Goal: Transaction & Acquisition: Purchase product/service

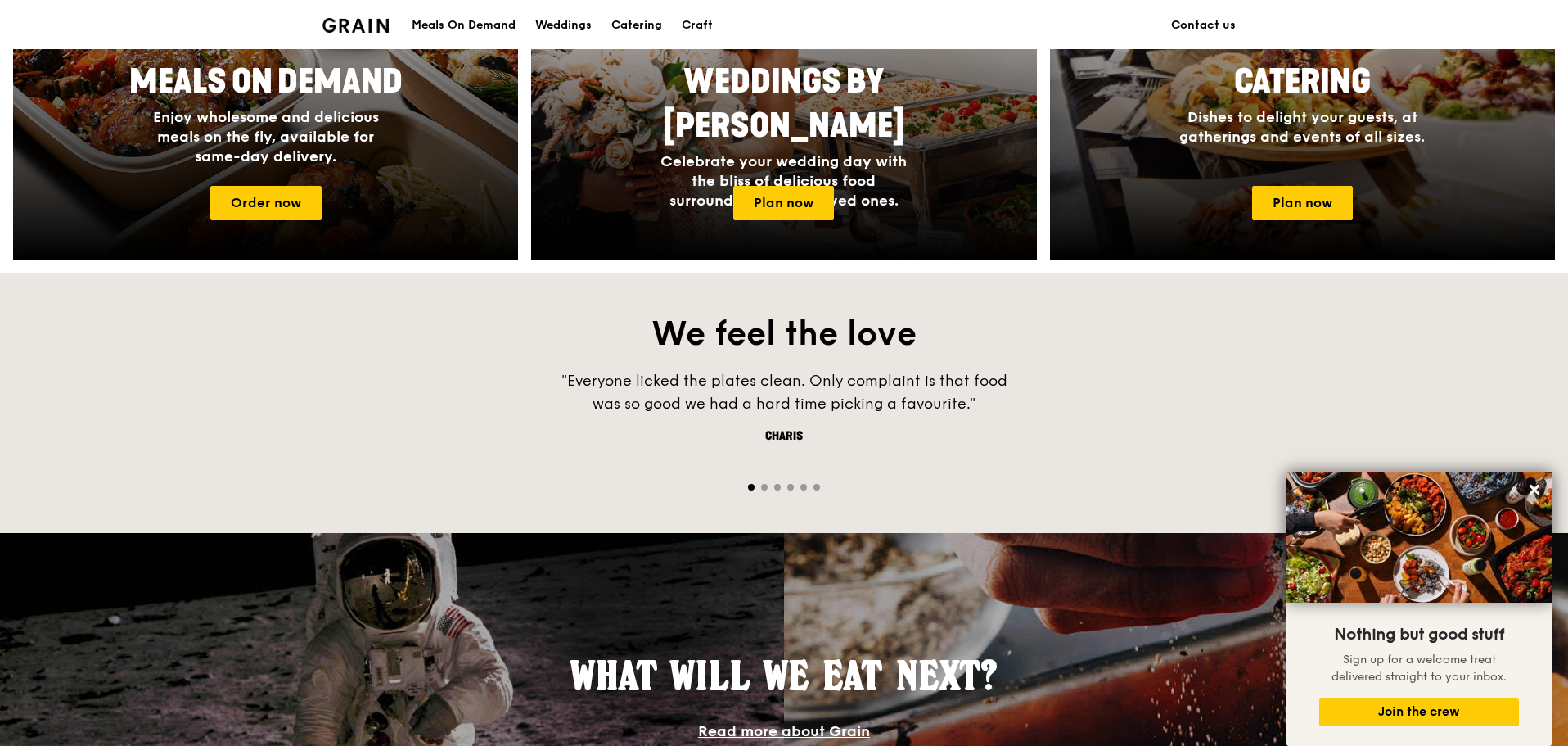
scroll to position [655, 0]
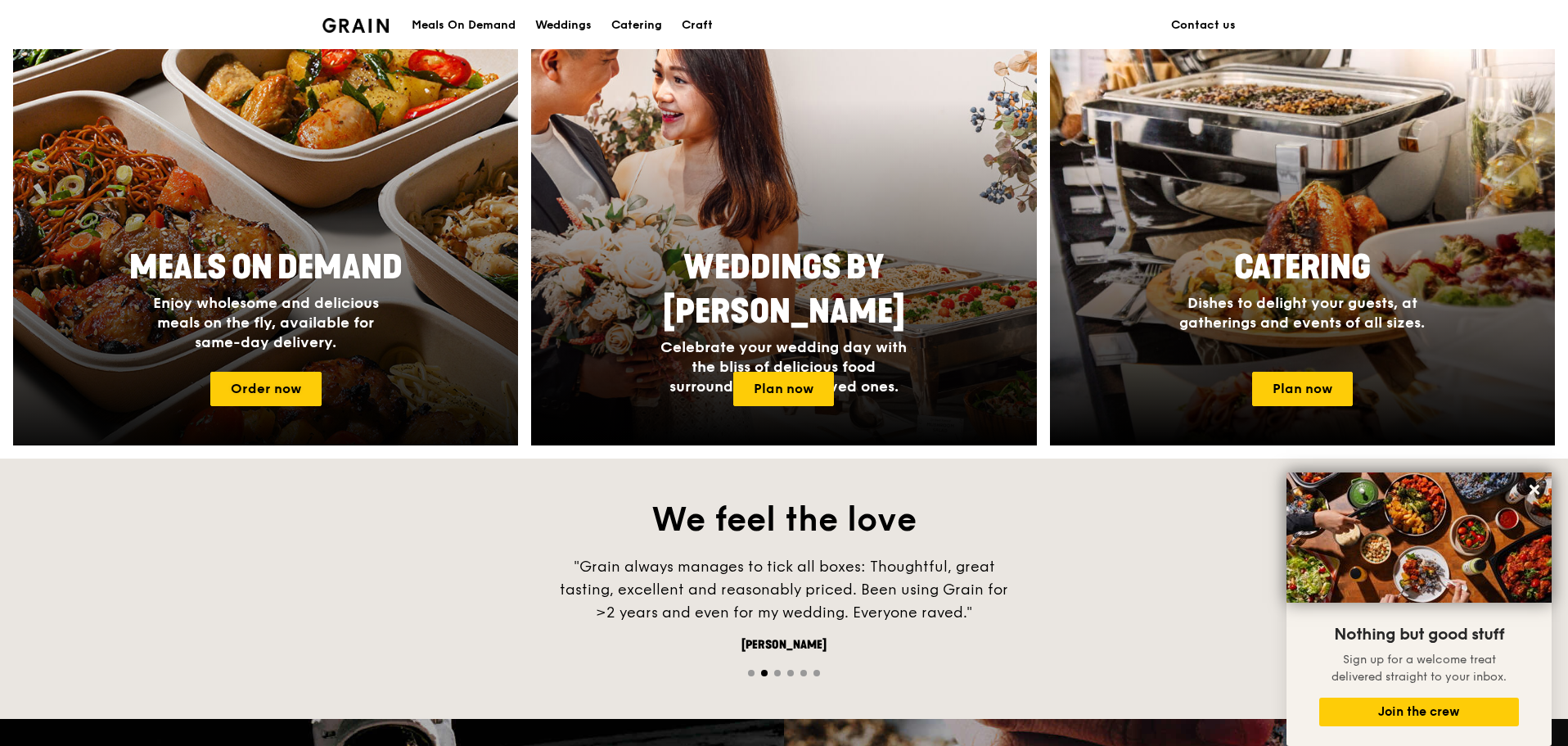
click at [305, 257] on span "Meals On Demand" at bounding box center [266, 268] width 273 height 39
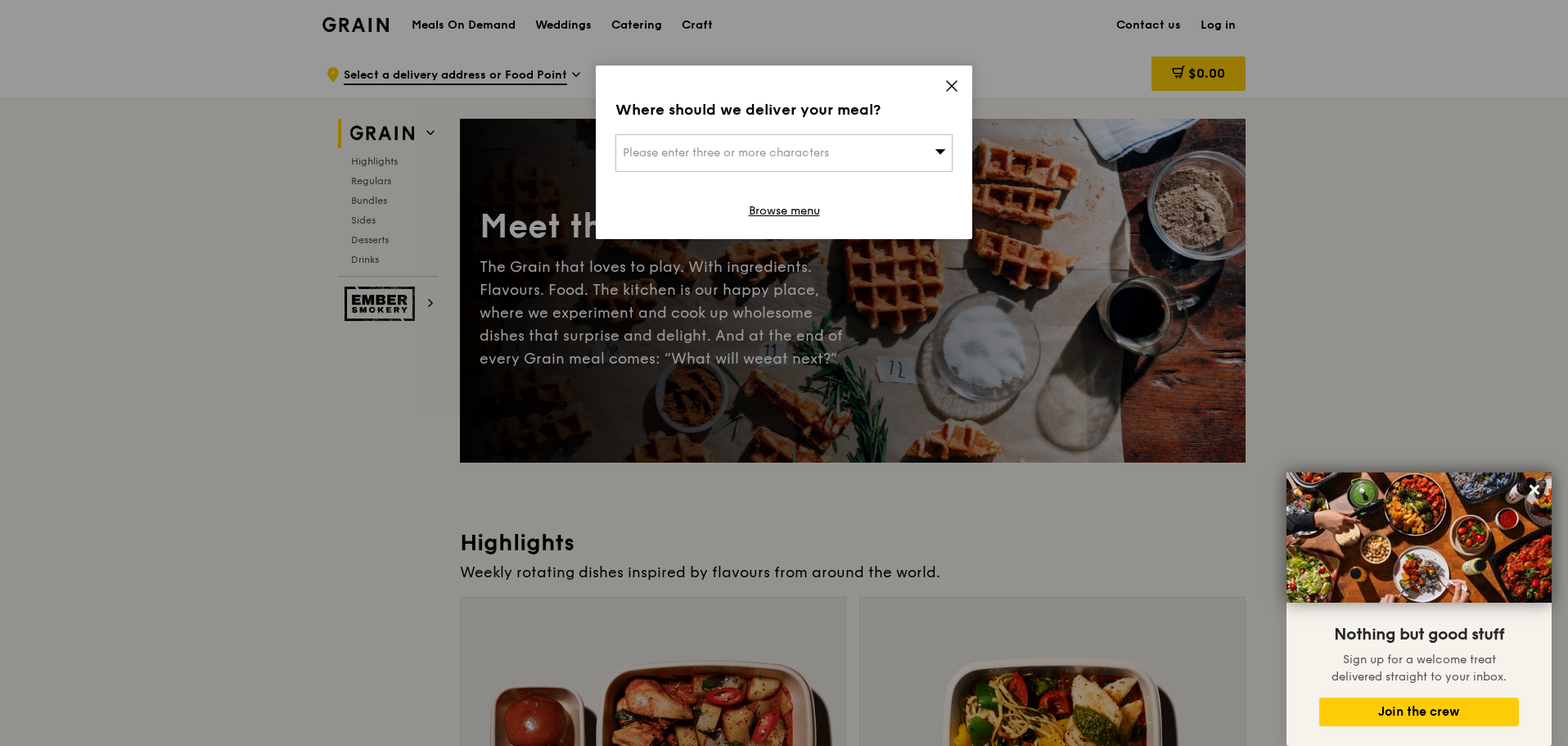
click at [905, 158] on div "Please enter three or more characters" at bounding box center [784, 153] width 337 height 37
click at [959, 71] on div "Where should we deliver your meal? Please enter three or more characters Please…" at bounding box center [784, 152] width 376 height 174
click at [953, 84] on icon at bounding box center [952, 86] width 10 height 10
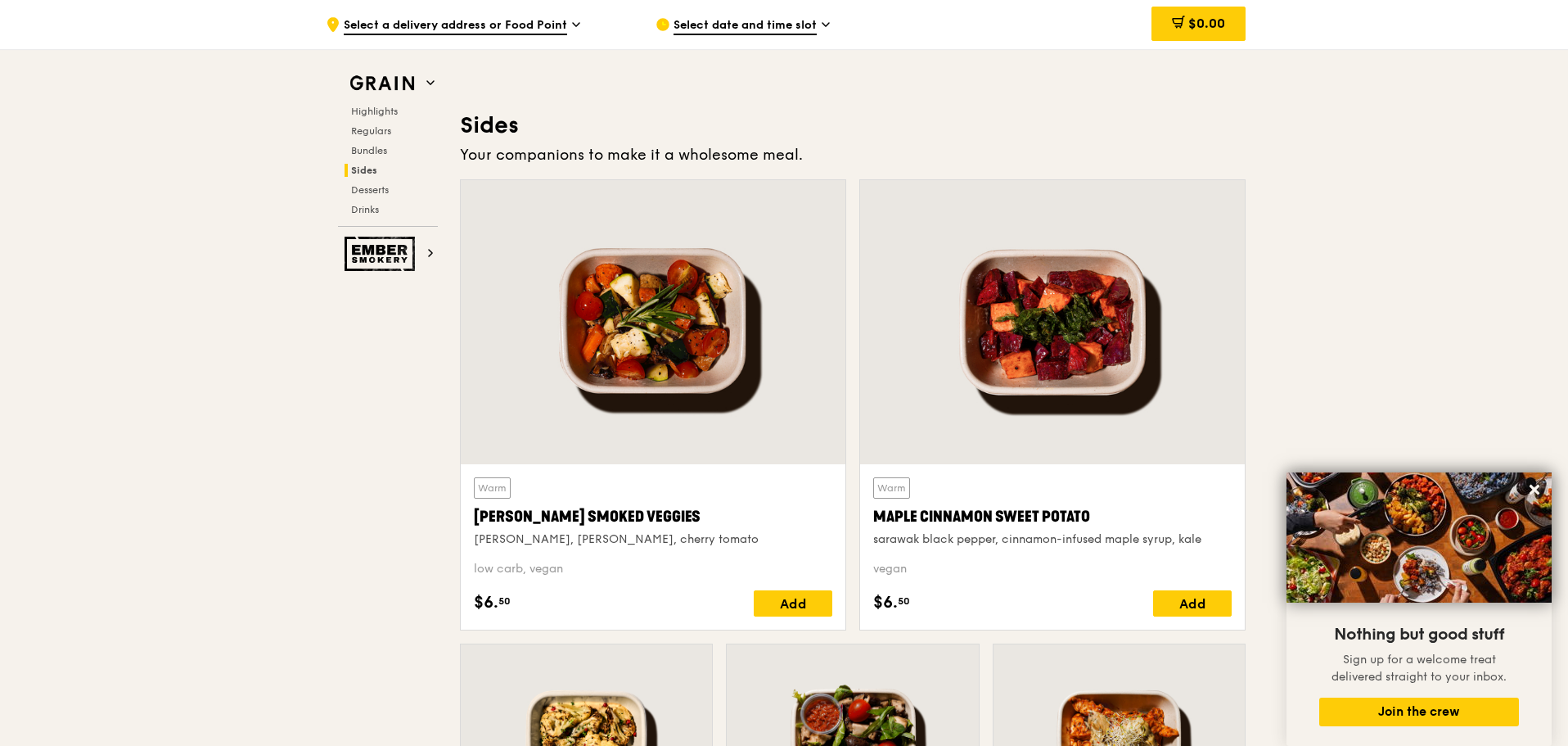
scroll to position [4094, 0]
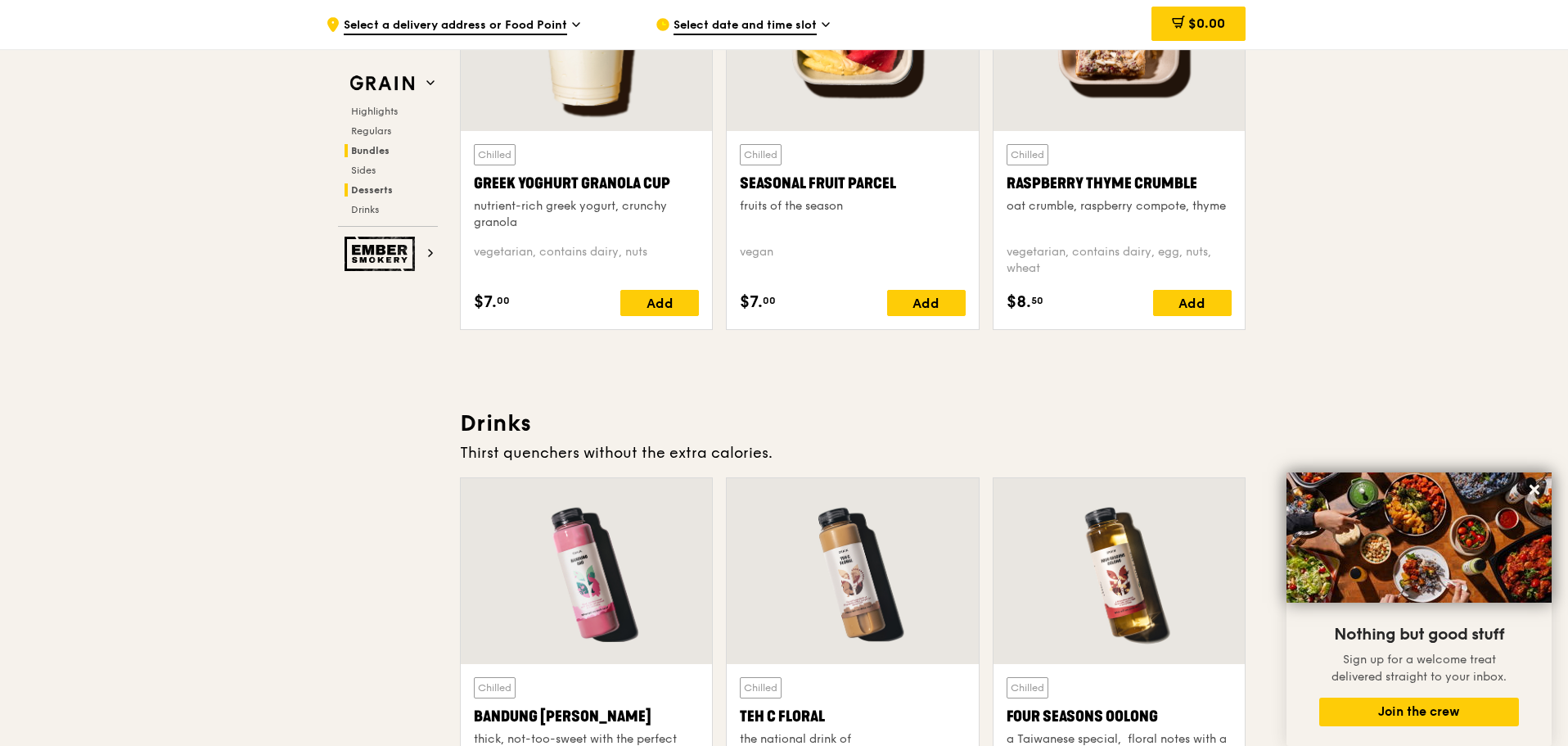
click at [376, 154] on span "Bundles" at bounding box center [369, 151] width 38 height 12
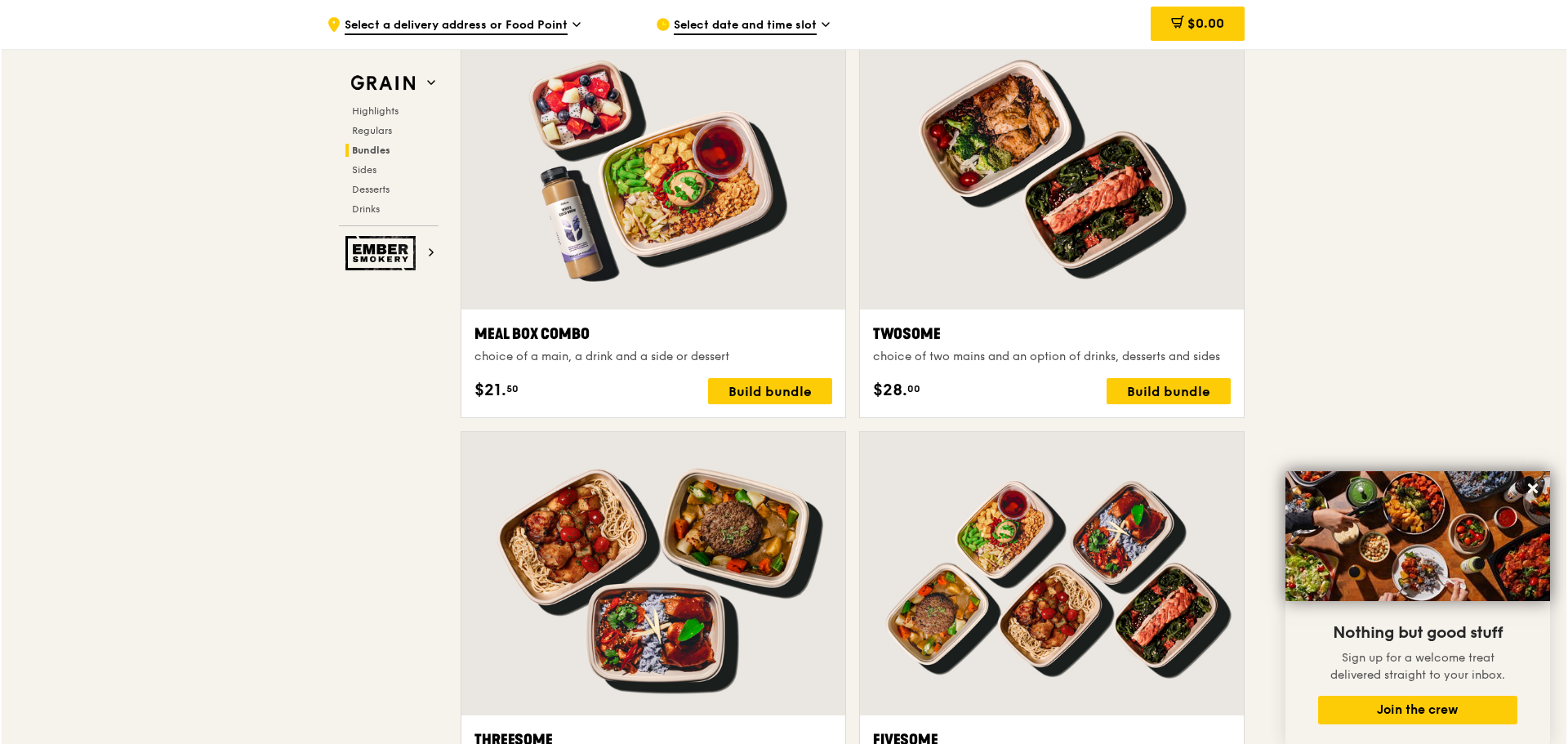
scroll to position [2351, 0]
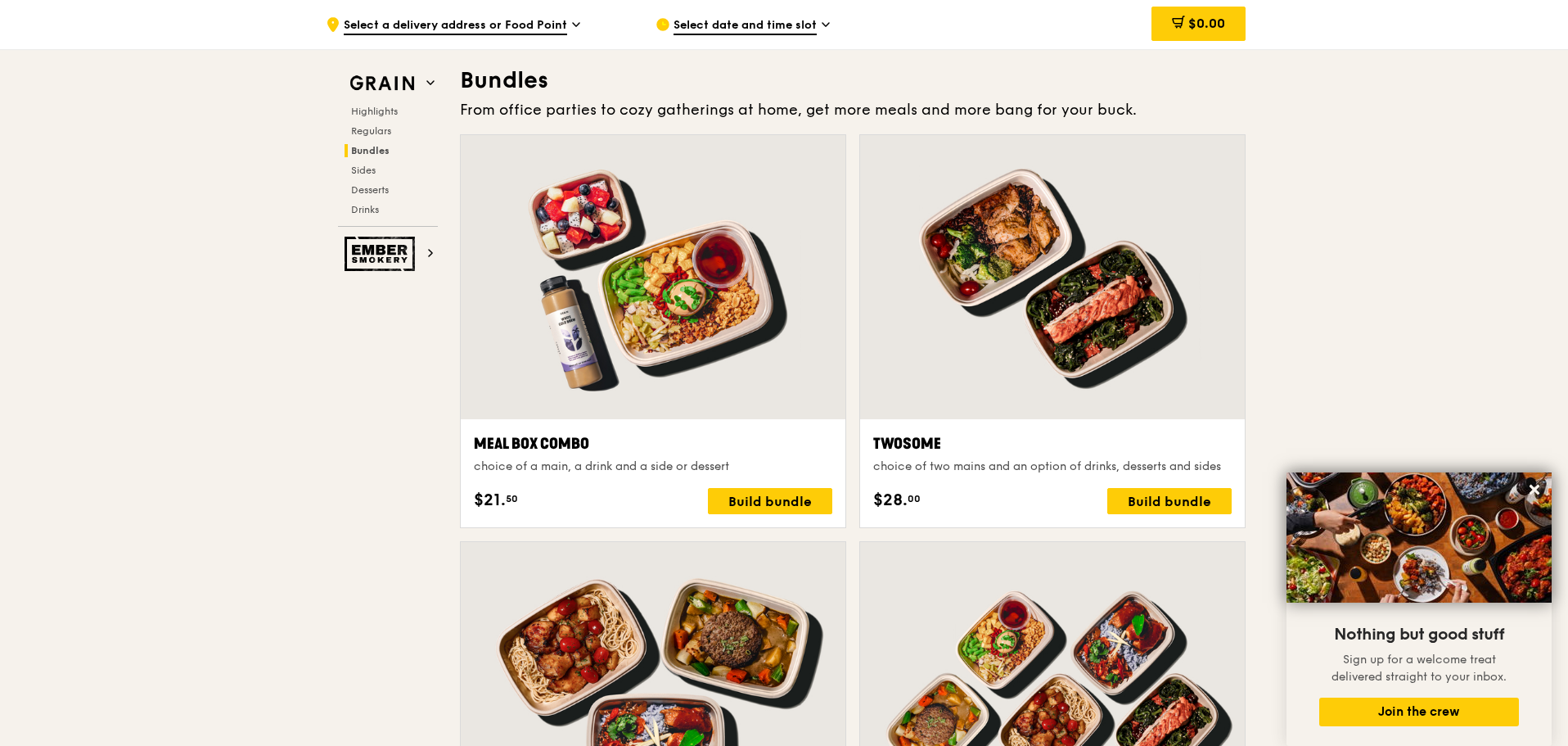
click at [709, 309] on div at bounding box center [653, 277] width 384 height 284
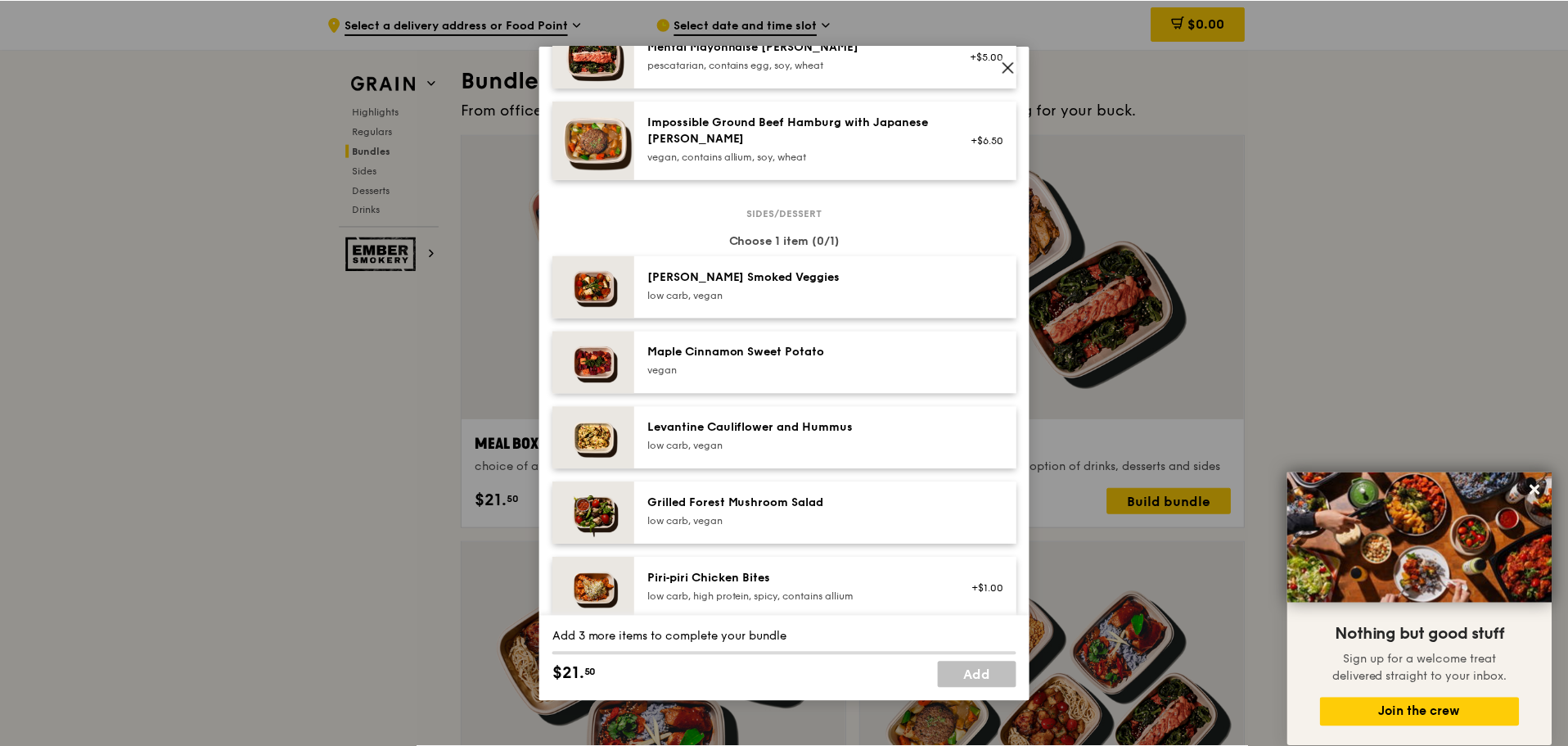
scroll to position [982, 0]
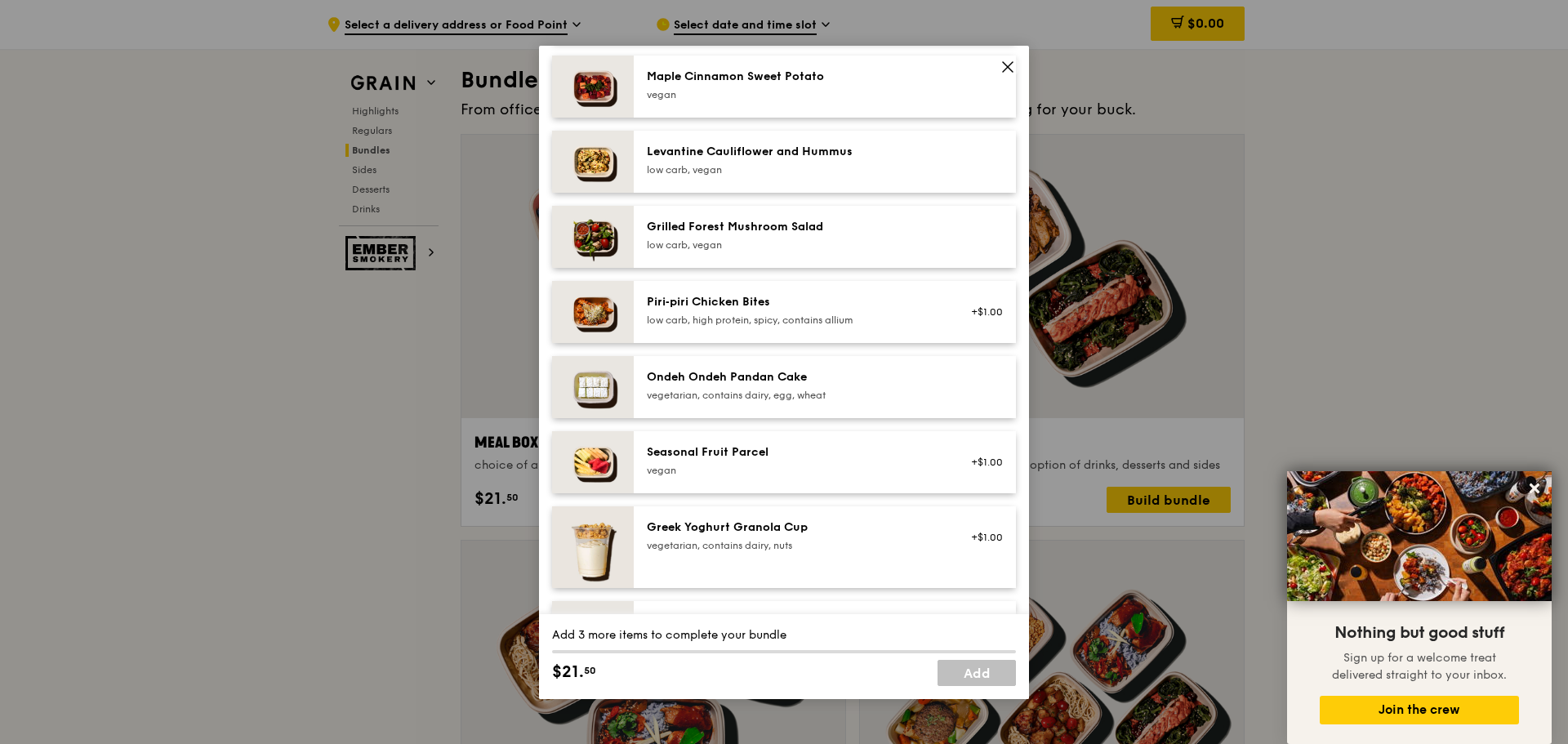
click at [1013, 64] on icon at bounding box center [1008, 66] width 15 height 15
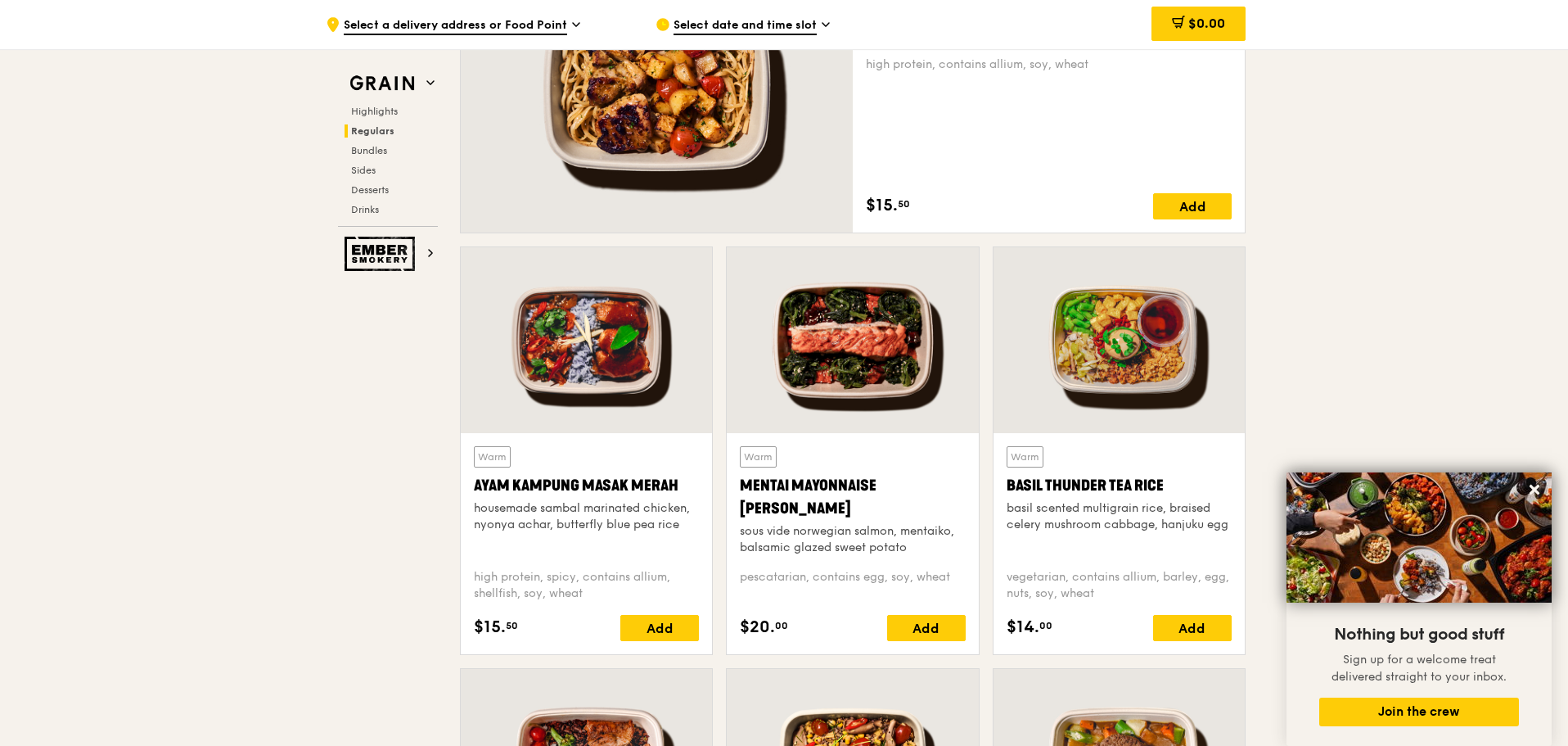
scroll to position [1212, 0]
